Goal: Information Seeking & Learning: Find specific fact

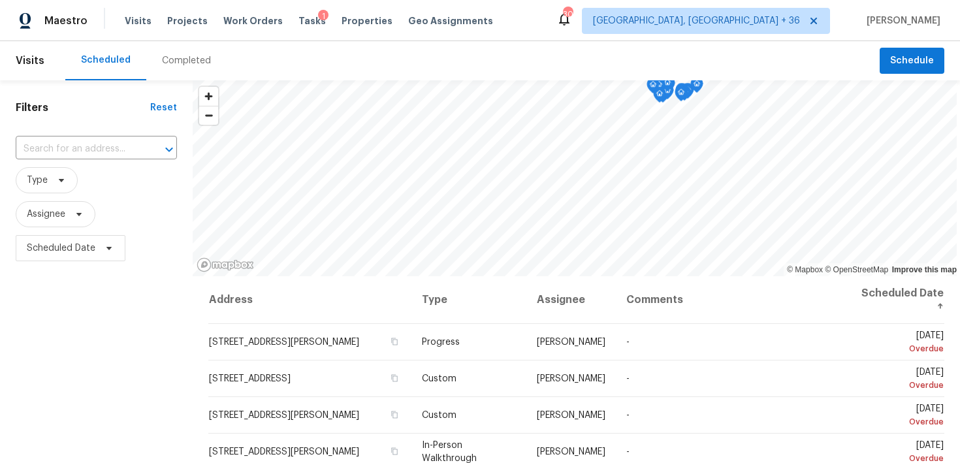
click at [170, 62] on div "Completed" at bounding box center [186, 60] width 49 height 13
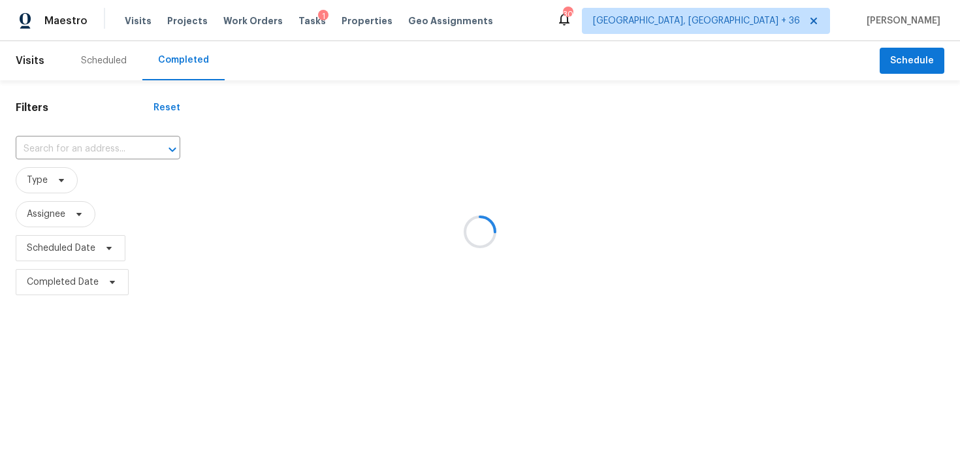
click at [41, 150] on div at bounding box center [480, 231] width 960 height 463
click at [39, 155] on input "text" at bounding box center [80, 149] width 128 height 20
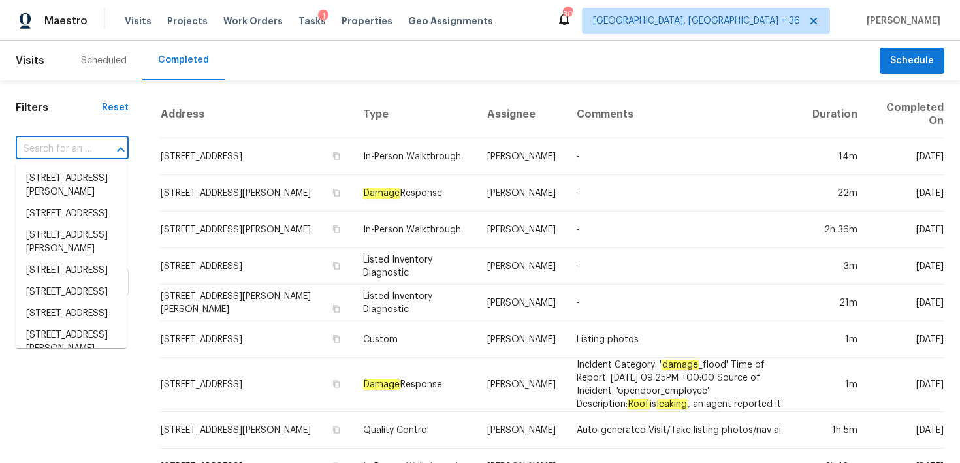
paste input "[STREET_ADDRESS]"
type input "[STREET_ADDRESS]"
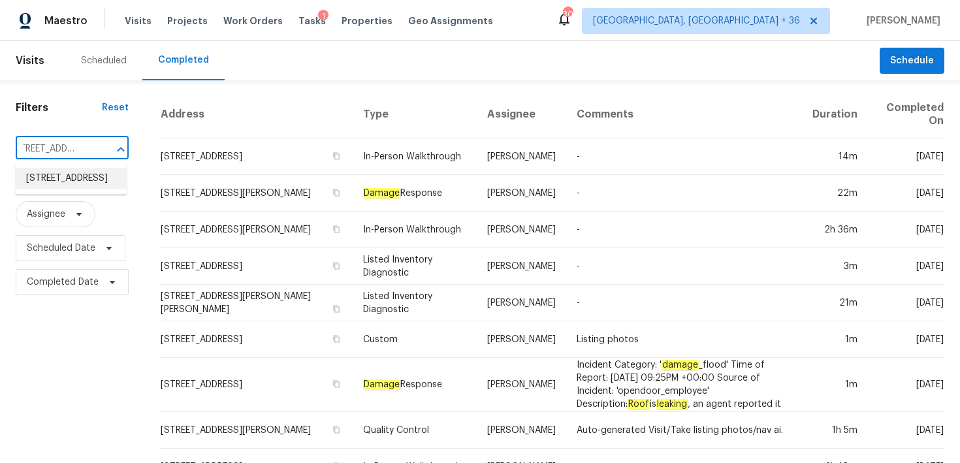
click at [48, 184] on li "[STREET_ADDRESS]" at bounding box center [71, 179] width 111 height 22
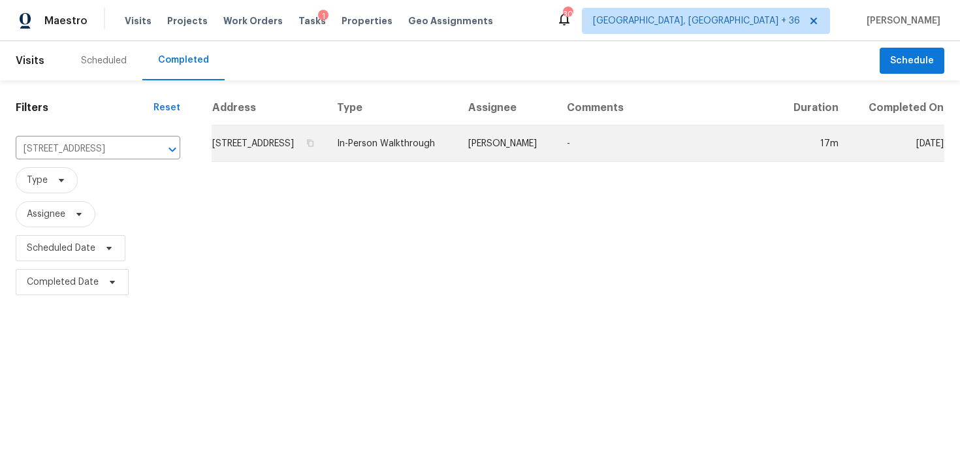
click at [399, 148] on td "In-Person Walkthrough" at bounding box center [392, 143] width 131 height 37
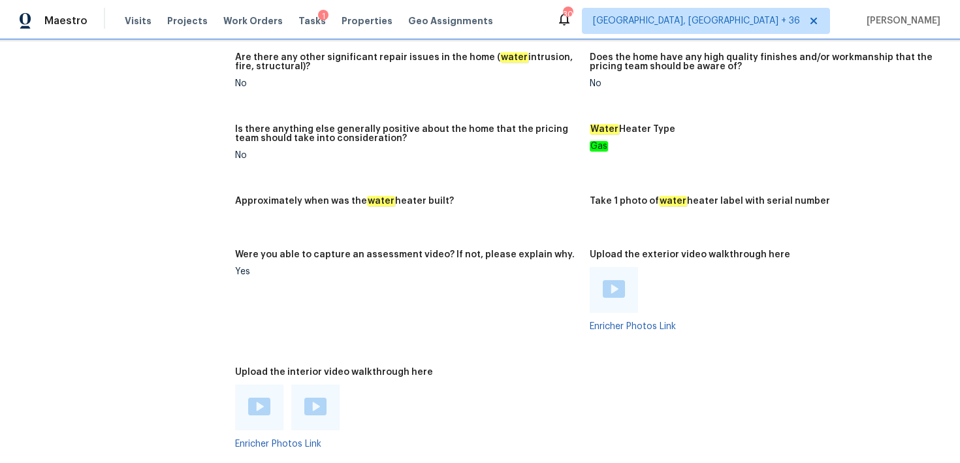
scroll to position [2617, 0]
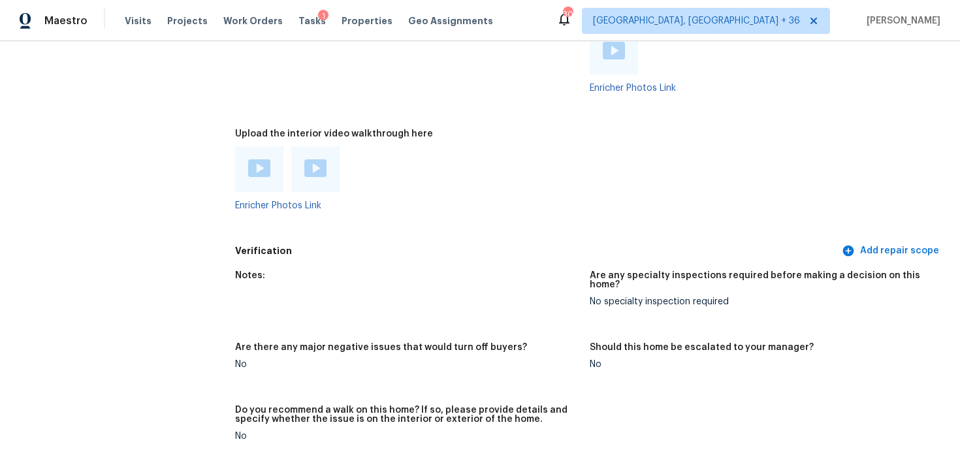
click at [268, 174] on div at bounding box center [259, 169] width 48 height 46
click at [256, 169] on div at bounding box center [259, 169] width 22 height 20
click at [317, 169] on div at bounding box center [315, 169] width 22 height 20
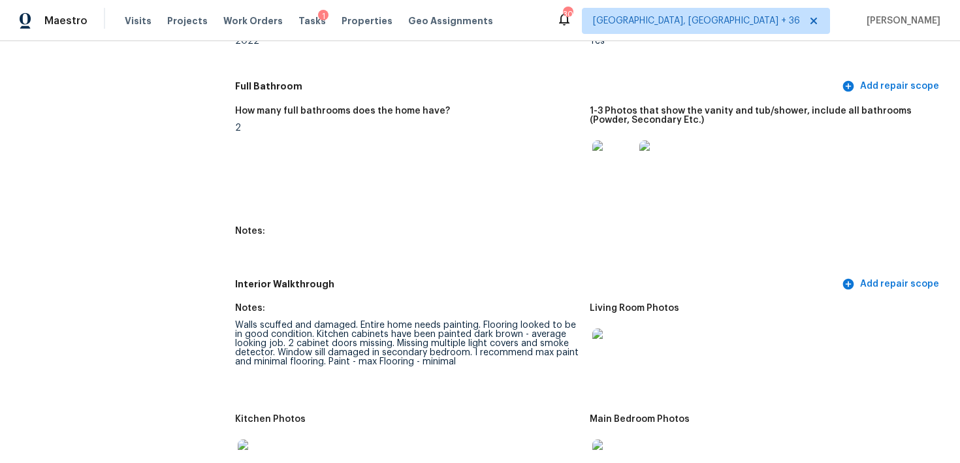
scroll to position [1366, 0]
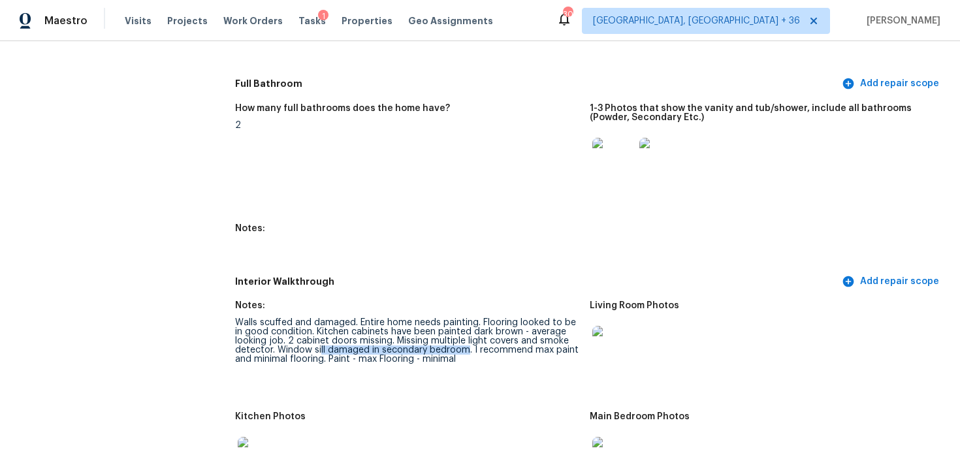
drag, startPoint x: 321, startPoint y: 353, endPoint x: 465, endPoint y: 352, distance: 144.4
click at [466, 352] on div "Walls scuffed and damaged. Entire home needs painting. Flooring looked to be in…" at bounding box center [407, 341] width 344 height 46
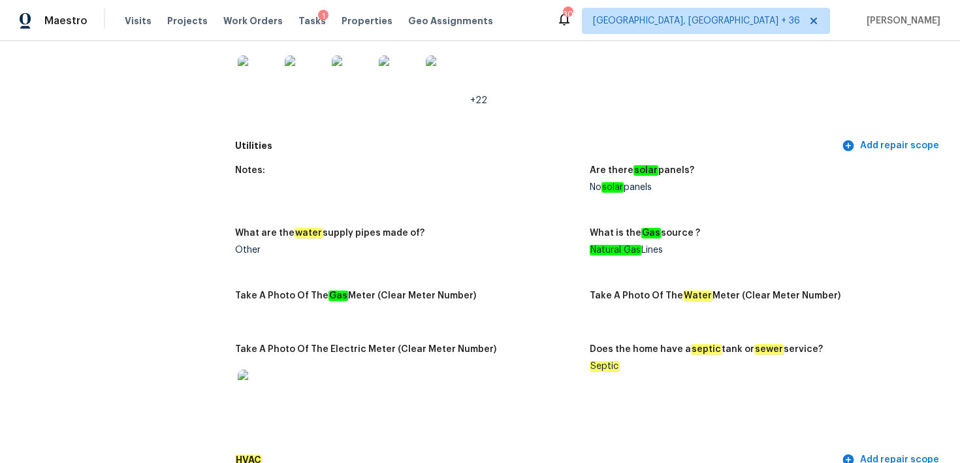
scroll to position [790, 0]
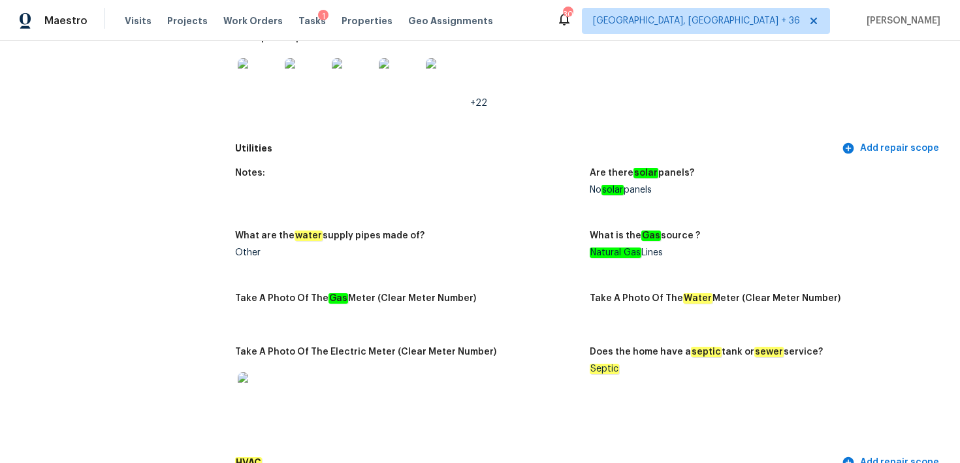
click at [639, 364] on div "Does the home have a septic tank or sewer service?" at bounding box center [762, 355] width 344 height 17
click at [620, 375] on figure "Does the home have a septic tank or sewer service? Septic" at bounding box center [767, 394] width 355 height 95
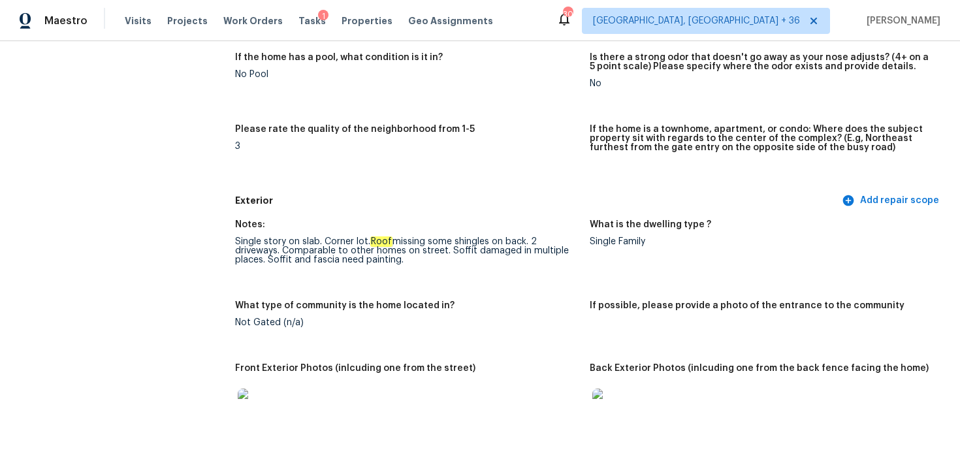
scroll to position [353, 0]
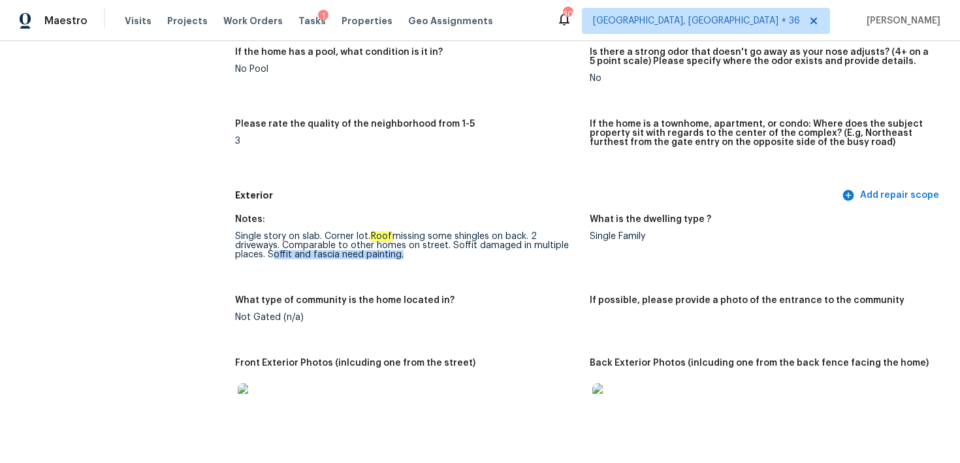
drag, startPoint x: 268, startPoint y: 253, endPoint x: 398, endPoint y: 255, distance: 130.0
click at [398, 255] on div "Single story on slab. Corner lot. Roof missing some shingles on back. 2 drivewa…" at bounding box center [407, 245] width 344 height 27
drag, startPoint x: 448, startPoint y: 246, endPoint x: 389, endPoint y: 254, distance: 60.0
click at [389, 254] on div "Single story on slab. Corner lot. Roof missing some shingles on back. 2 drivewa…" at bounding box center [407, 245] width 344 height 27
click at [277, 270] on figure "Notes: Single story on slab. Corner lot. Roof missing some shingles on back. 2 …" at bounding box center [412, 247] width 355 height 65
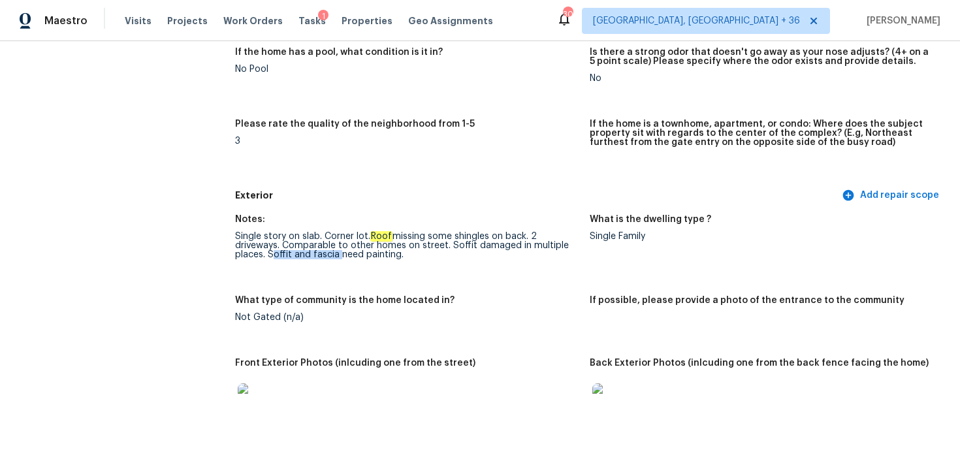
drag, startPoint x: 267, startPoint y: 253, endPoint x: 335, endPoint y: 253, distance: 67.9
click at [335, 253] on div "Single story on slab. Corner lot. Roof missing some shingles on back. 2 drivewa…" at bounding box center [407, 245] width 344 height 27
copy div "Soffit and fascia"
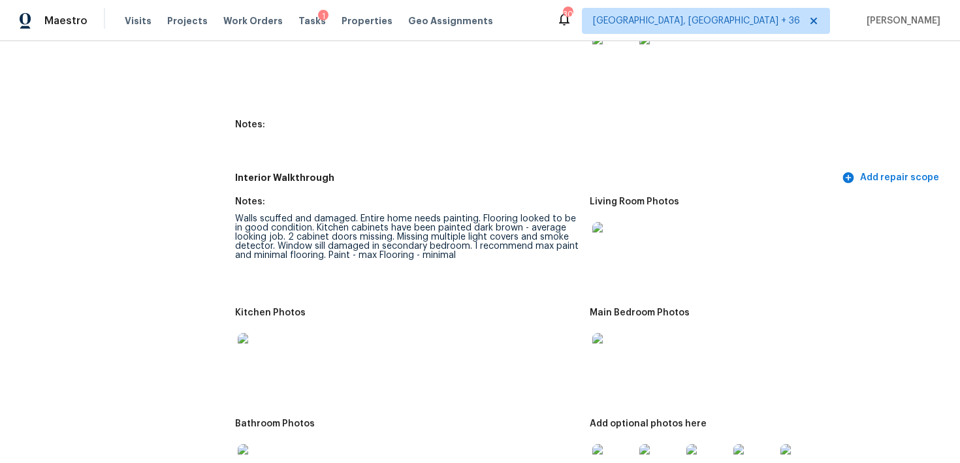
scroll to position [1470, 0]
drag, startPoint x: 432, startPoint y: 215, endPoint x: 469, endPoint y: 215, distance: 37.2
click at [470, 215] on div "Walls scuffed and damaged. Entire home needs painting. Flooring looked to be in…" at bounding box center [407, 237] width 344 height 46
drag, startPoint x: 432, startPoint y: 227, endPoint x: 524, endPoint y: 225, distance: 92.8
click at [524, 225] on div "Walls scuffed and damaged. Entire home needs painting. Flooring looked to be in…" at bounding box center [407, 237] width 344 height 46
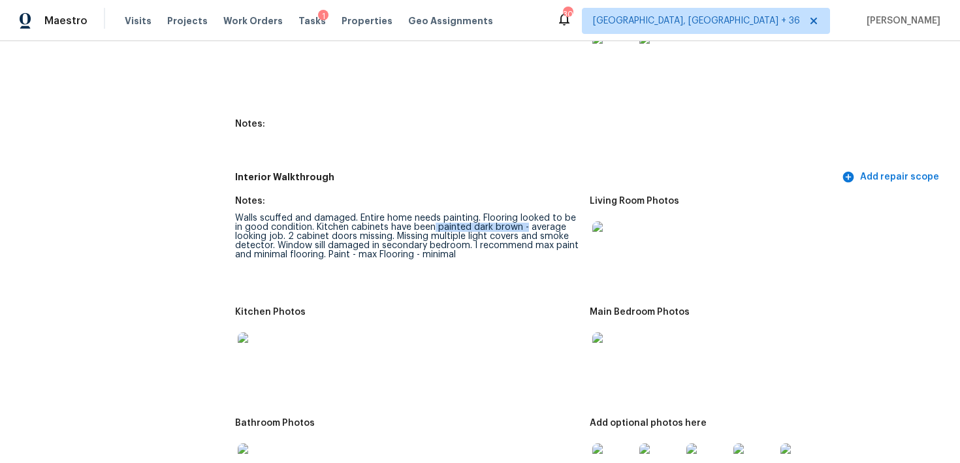
click at [440, 246] on div "Walls scuffed and damaged. Entire home needs painting. Flooring looked to be in…" at bounding box center [407, 237] width 344 height 46
drag, startPoint x: 317, startPoint y: 229, endPoint x: 562, endPoint y: 223, distance: 244.4
click at [562, 223] on div "Walls scuffed and damaged. Entire home needs painting. Flooring looked to be in…" at bounding box center [407, 237] width 344 height 46
drag, startPoint x: 288, startPoint y: 236, endPoint x: 386, endPoint y: 236, distance: 98.0
click at [386, 236] on div "Walls scuffed and damaged. Entire home needs painting. Flooring looked to be in…" at bounding box center [407, 237] width 344 height 46
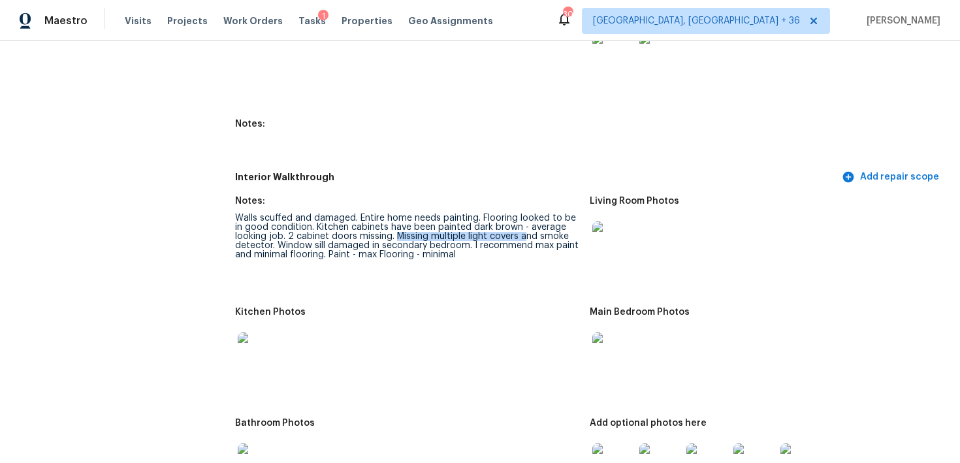
drag, startPoint x: 395, startPoint y: 236, endPoint x: 523, endPoint y: 236, distance: 128.0
click at [523, 237] on div "Walls scuffed and damaged. Entire home needs painting. Flooring looked to be in…" at bounding box center [407, 237] width 344 height 46
click at [477, 240] on div "Walls scuffed and damaged. Entire home needs painting. Flooring looked to be in…" at bounding box center [407, 237] width 344 height 46
drag, startPoint x: 538, startPoint y: 236, endPoint x: 574, endPoint y: 236, distance: 35.9
click at [574, 236] on div "Walls scuffed and damaged. Entire home needs painting. Flooring looked to be in…" at bounding box center [407, 237] width 344 height 46
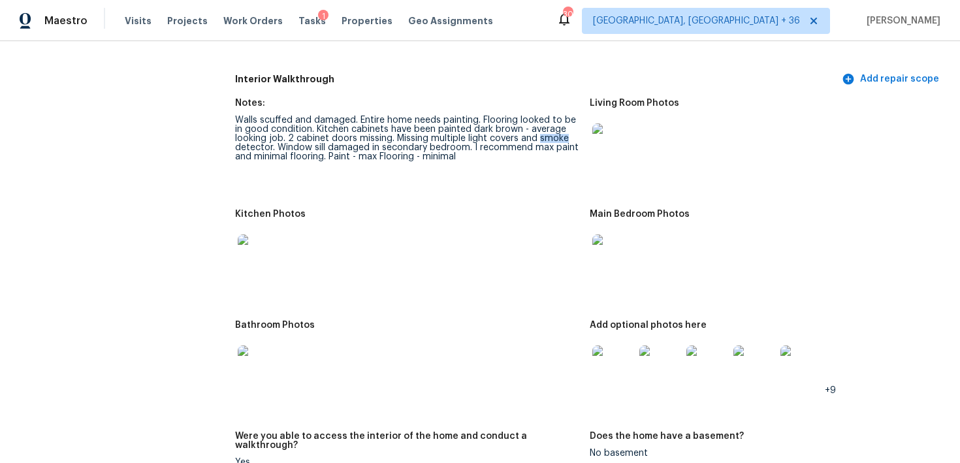
scroll to position [1535, 0]
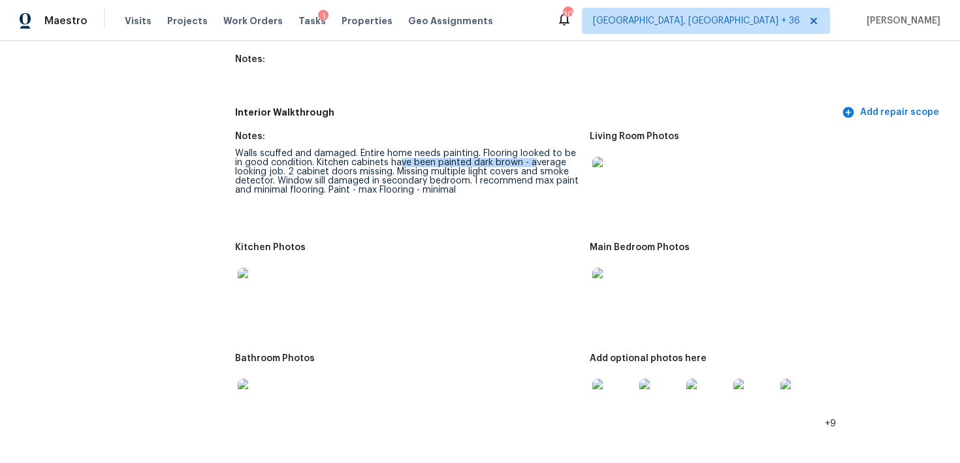
drag, startPoint x: 399, startPoint y: 165, endPoint x: 532, endPoint y: 161, distance: 133.3
click at [532, 161] on div "Walls scuffed and damaged. Entire home needs painting. Flooring looked to be in…" at bounding box center [407, 172] width 344 height 46
drag, startPoint x: 297, startPoint y: 174, endPoint x: 379, endPoint y: 169, distance: 83.1
click at [379, 169] on div "Walls scuffed and damaged. Entire home needs painting. Flooring looked to be in…" at bounding box center [407, 172] width 344 height 46
drag, startPoint x: 315, startPoint y: 160, endPoint x: 519, endPoint y: 165, distance: 203.8
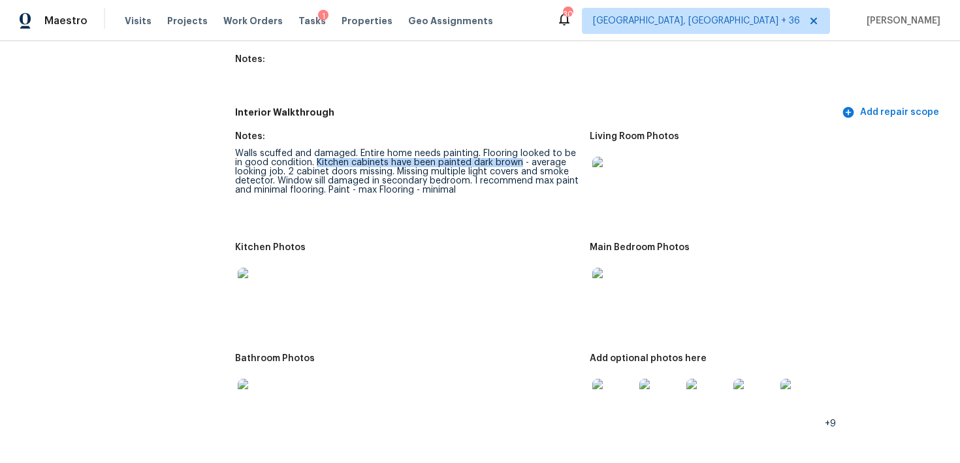
click at [519, 165] on div "Walls scuffed and damaged. Entire home needs painting. Flooring looked to be in…" at bounding box center [407, 172] width 344 height 46
copy div "Kitchen cabinets have been painted dark brown"
click at [261, 276] on img at bounding box center [259, 289] width 42 height 42
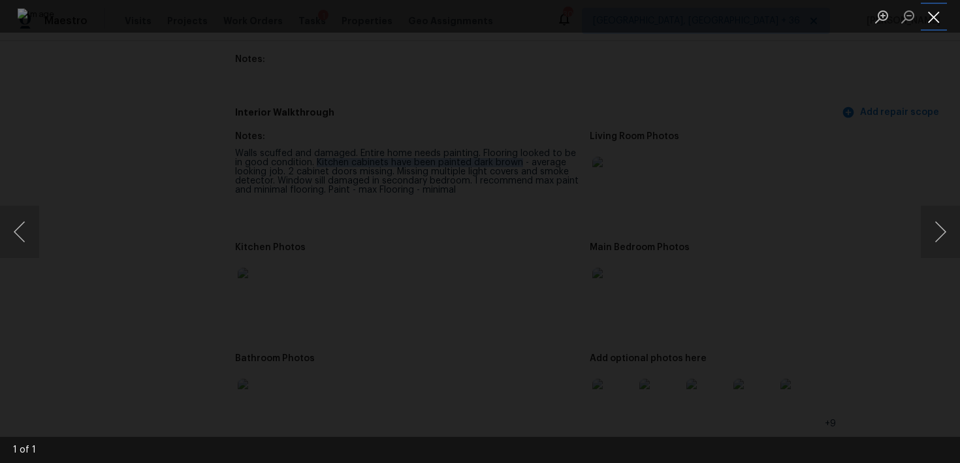
click at [937, 21] on button "Close lightbox" at bounding box center [934, 16] width 26 height 23
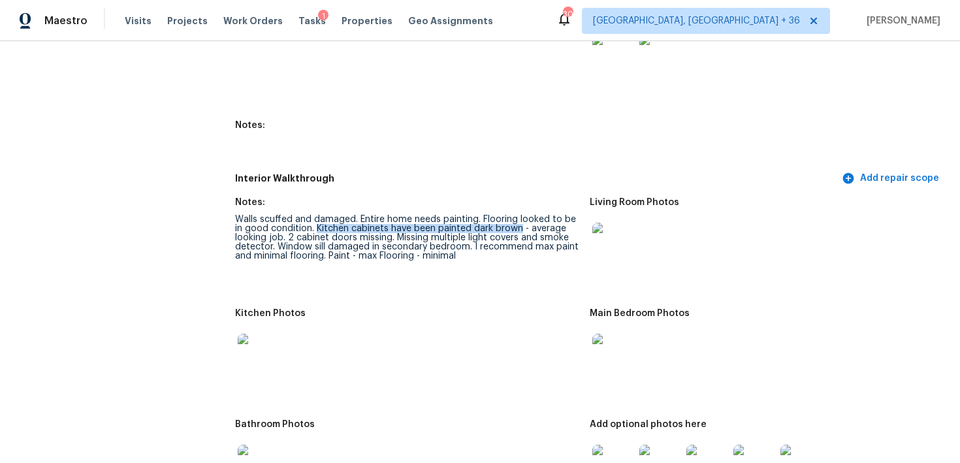
scroll to position [1411, 0]
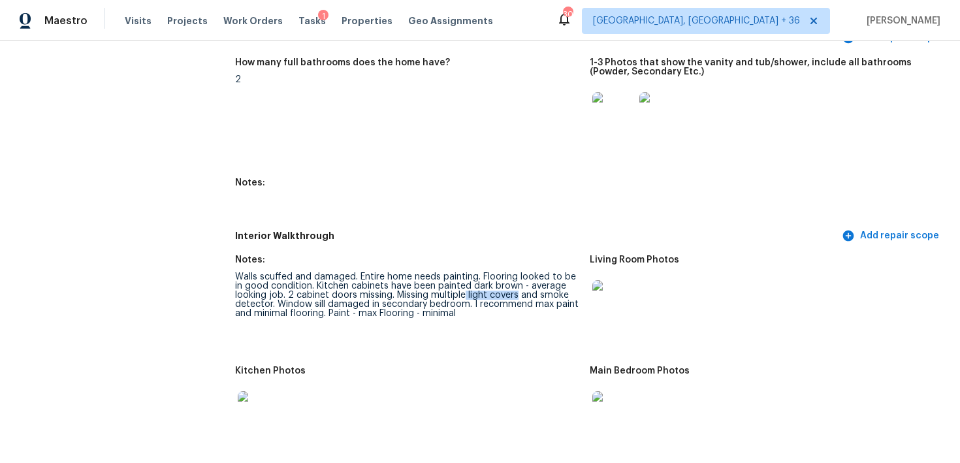
drag, startPoint x: 464, startPoint y: 294, endPoint x: 517, endPoint y: 293, distance: 52.9
click at [517, 293] on div "Walls scuffed and damaged. Entire home needs painting. Flooring looked to be in…" at bounding box center [407, 295] width 344 height 46
copy div "light covers"
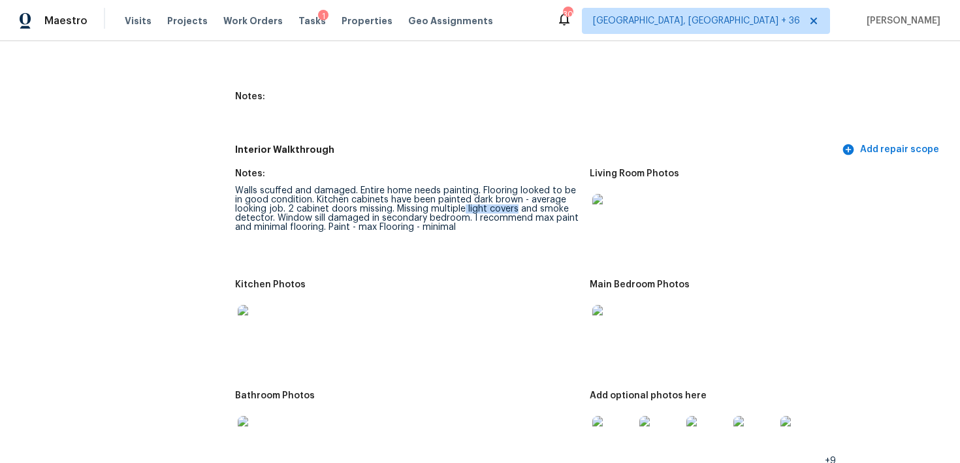
scroll to position [1498, 0]
